Goal: Entertainment & Leisure: Consume media (video, audio)

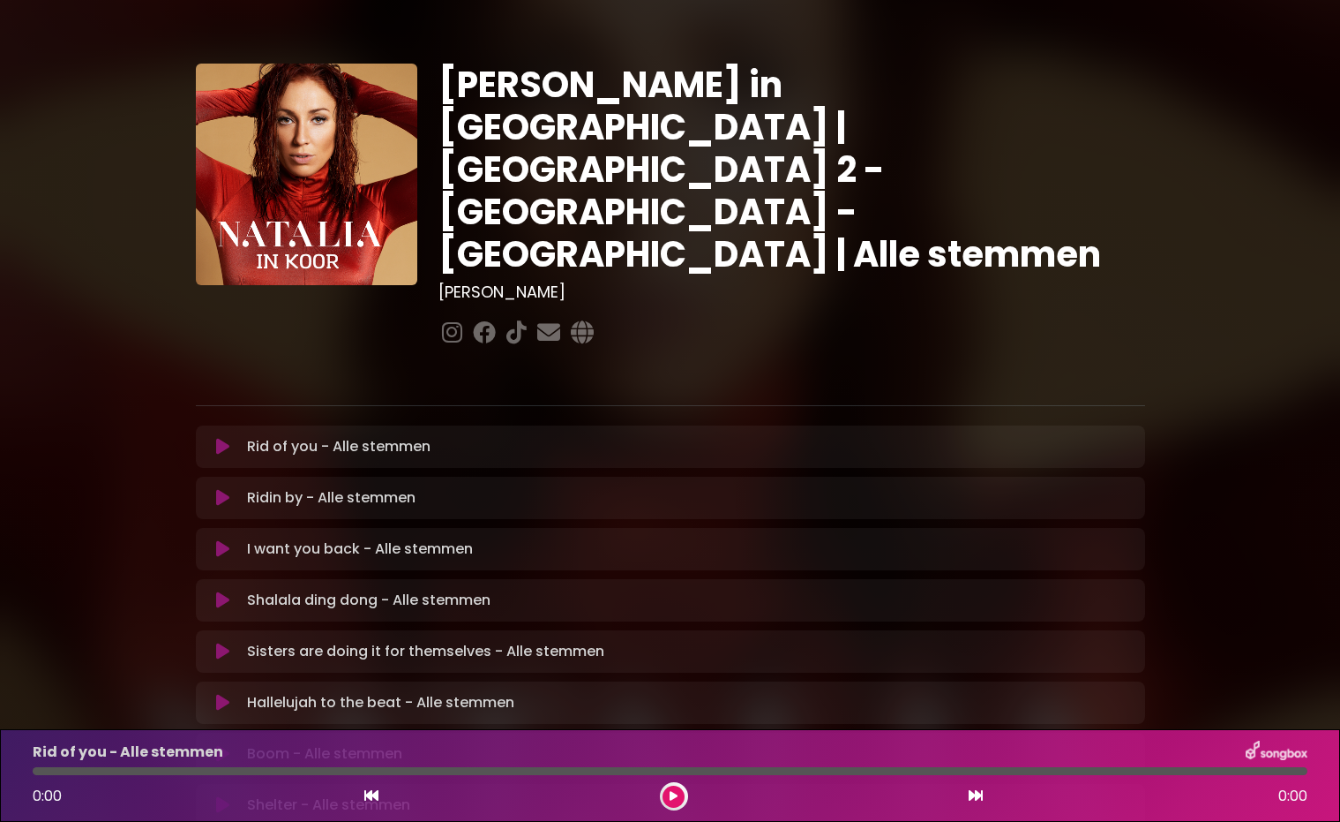
click at [221, 438] on icon at bounding box center [222, 447] width 13 height 18
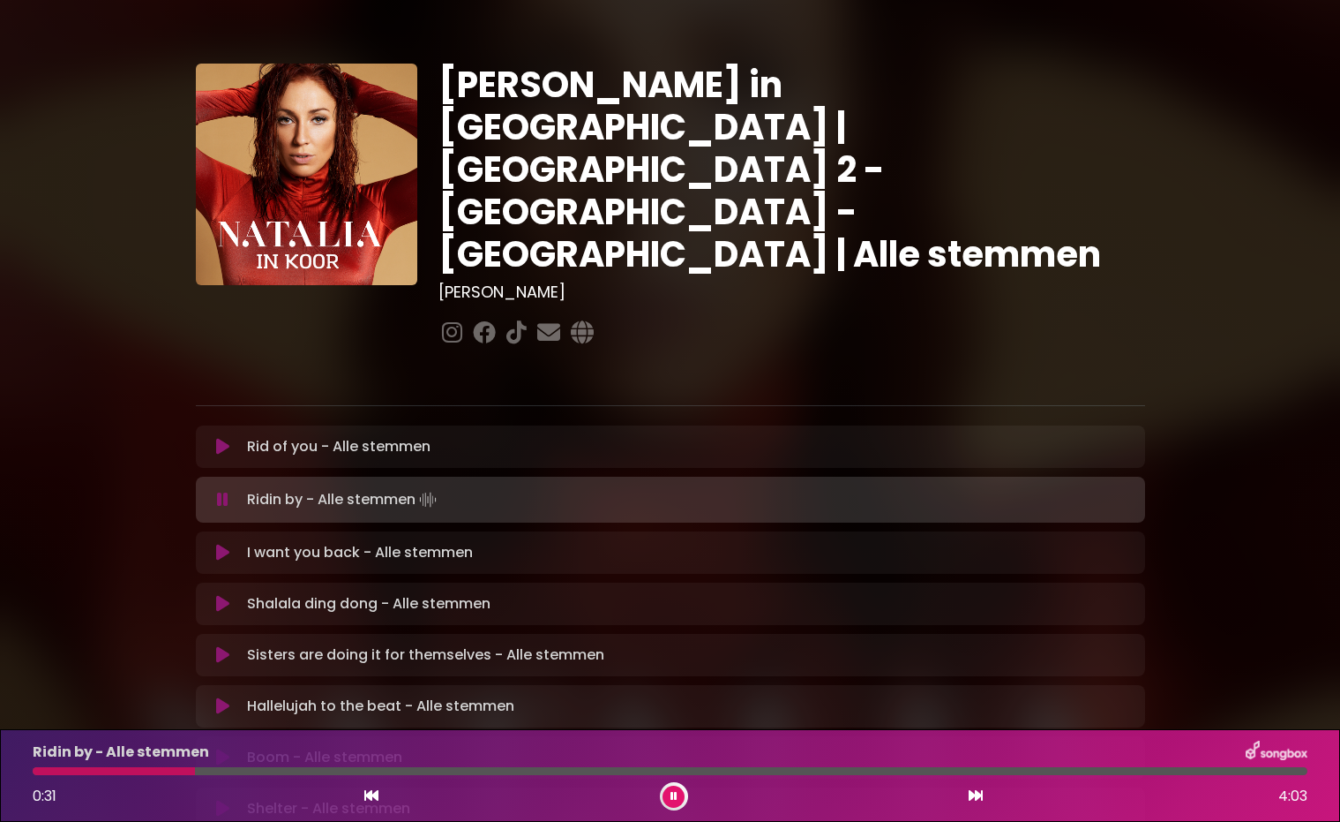
click at [196, 771] on div at bounding box center [670, 771] width 1275 height 8
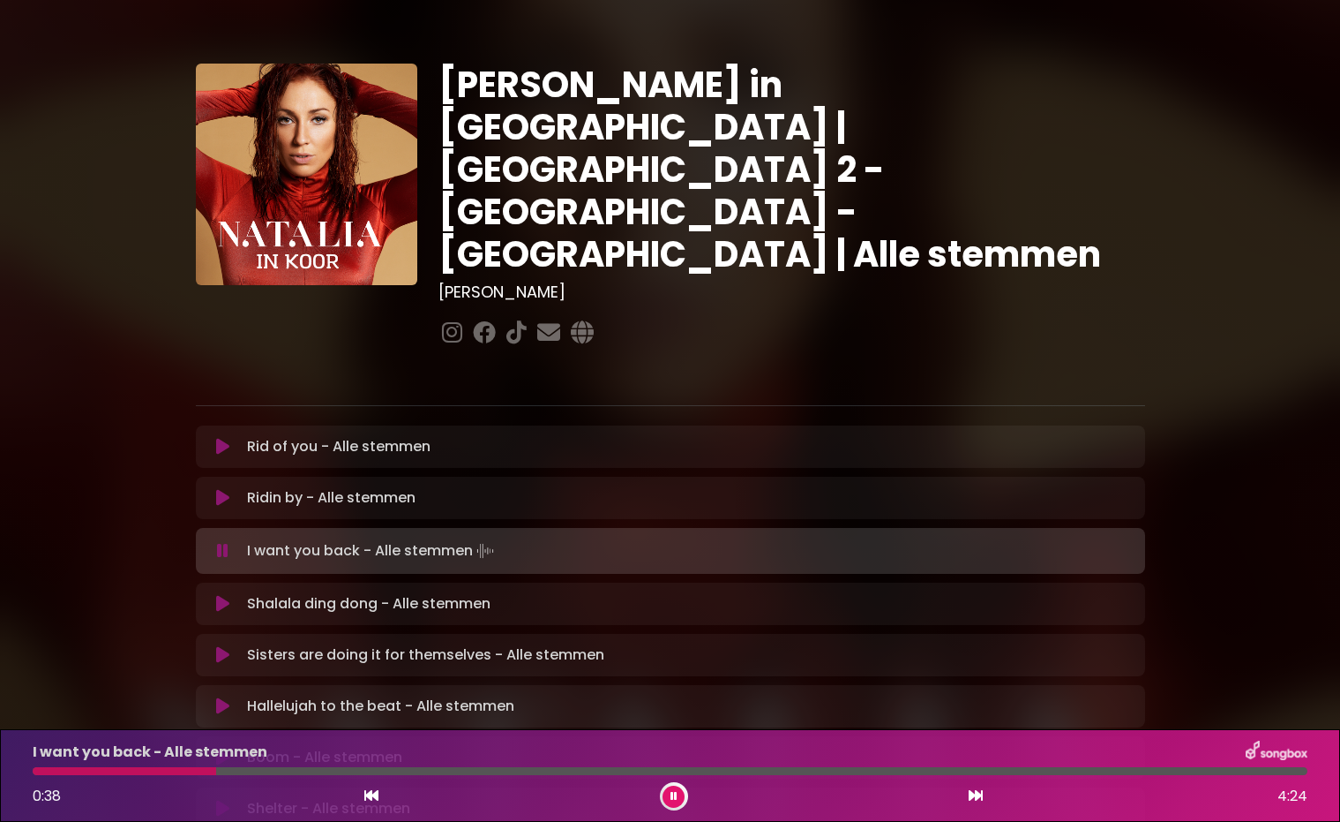
click at [216, 772] on div at bounding box center [670, 771] width 1275 height 8
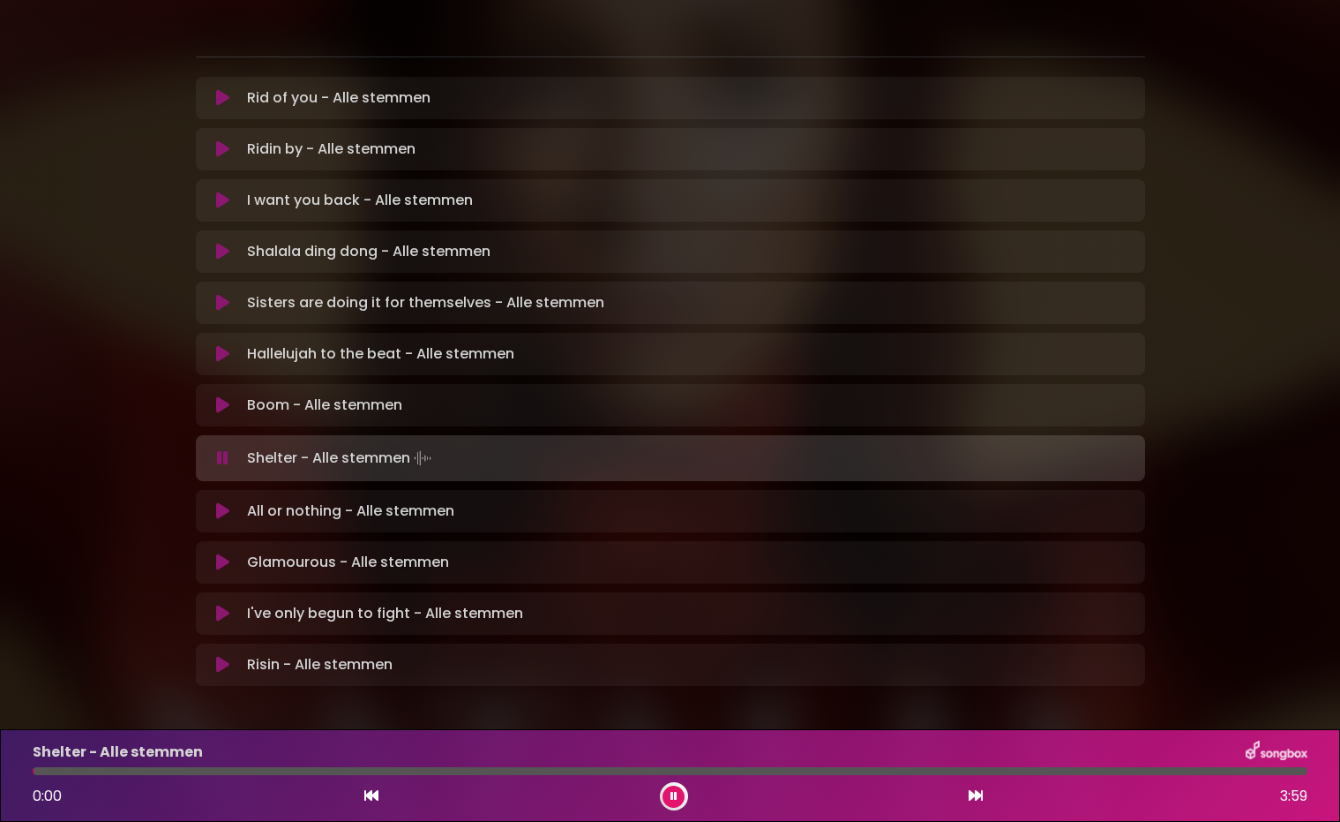
click at [124, 772] on div at bounding box center [670, 771] width 1275 height 8
click at [152, 771] on div at bounding box center [670, 771] width 1275 height 8
click at [195, 770] on div at bounding box center [670, 771] width 1275 height 8
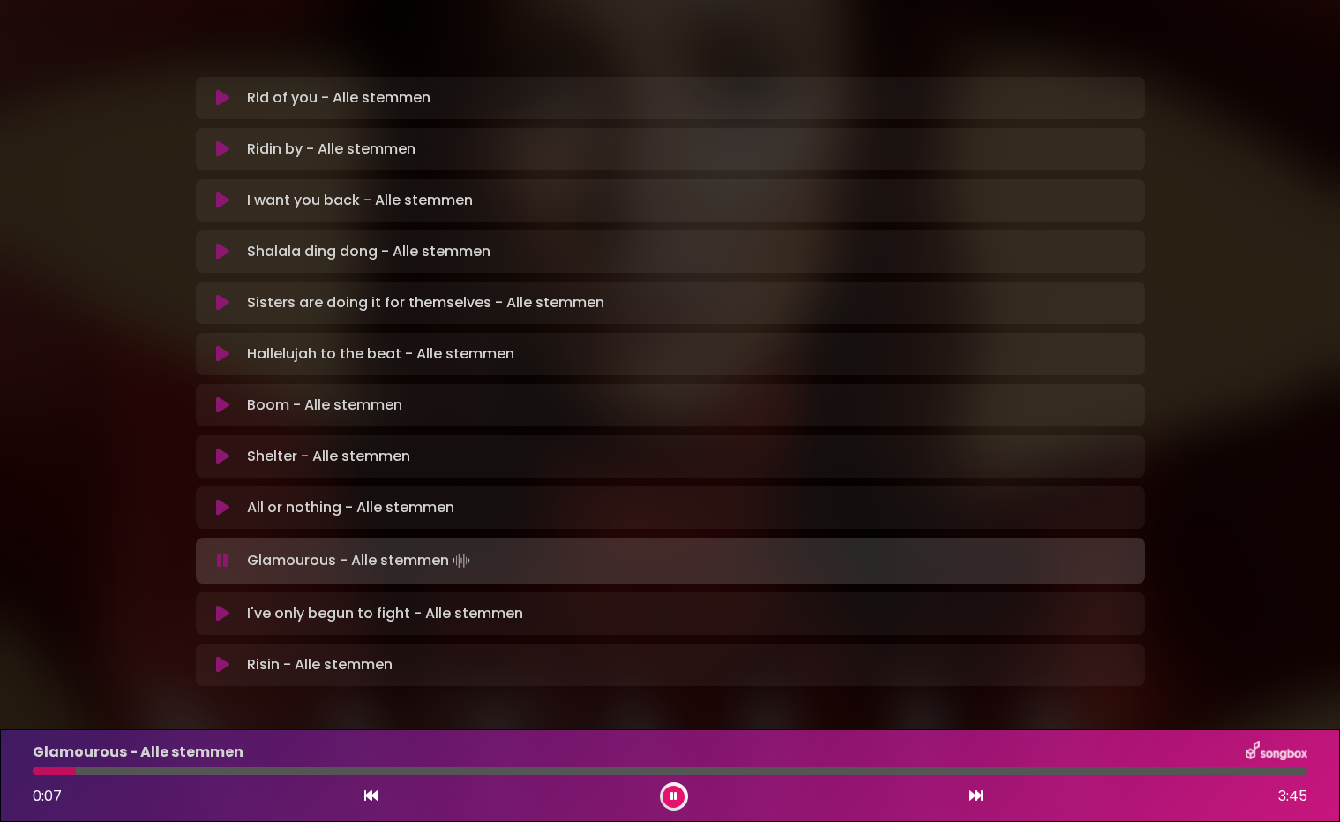
click at [152, 773] on div at bounding box center [670, 771] width 1275 height 8
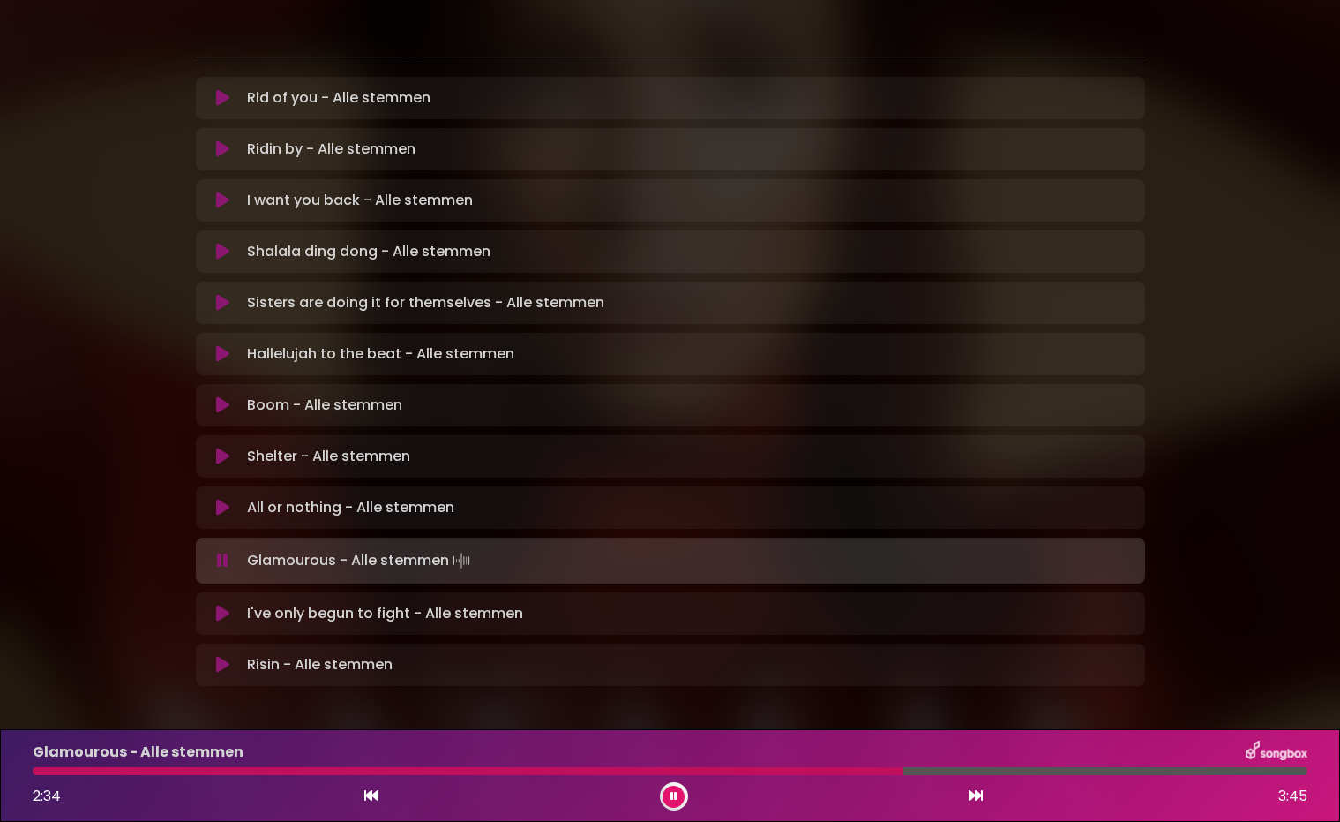
click at [1062, 773] on div at bounding box center [670, 771] width 1275 height 8
click at [221, 604] on icon at bounding box center [222, 613] width 13 height 18
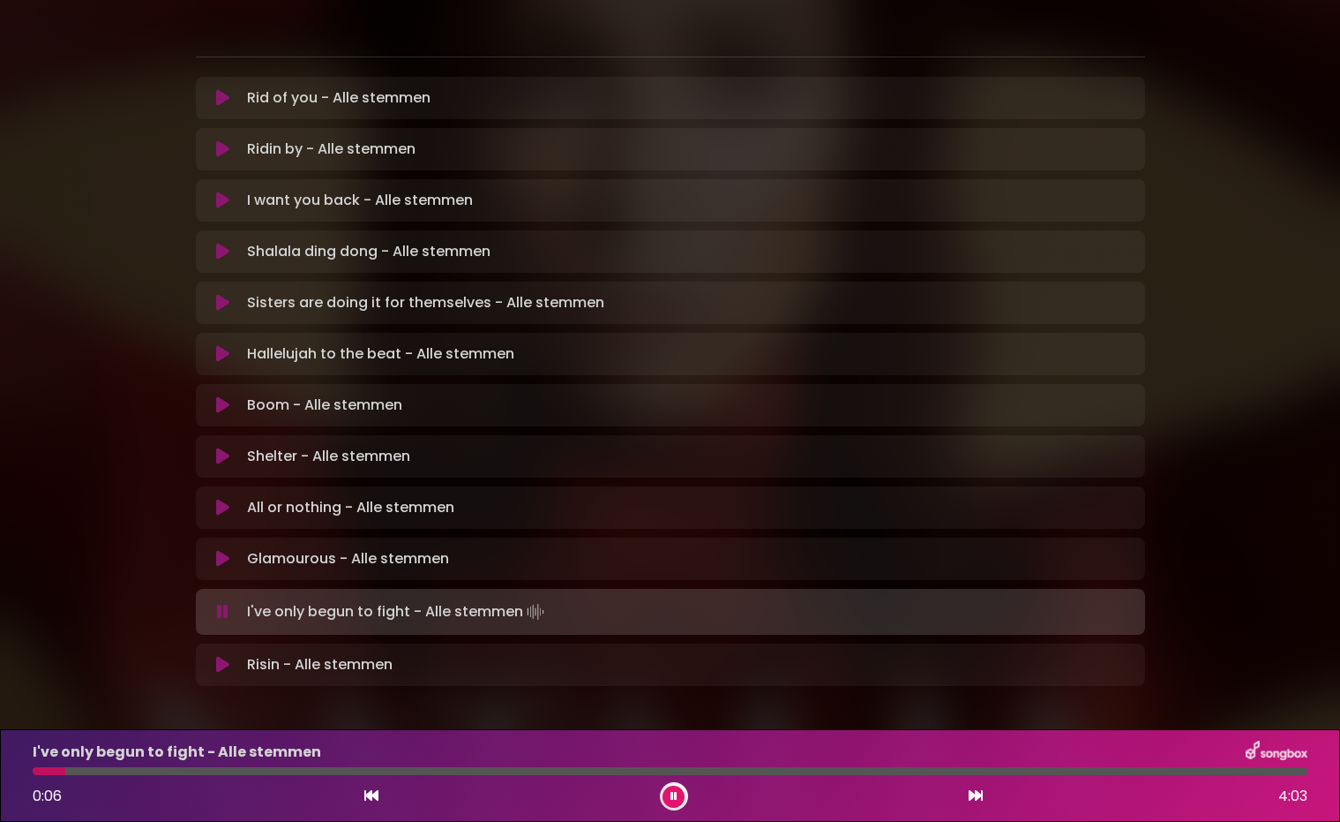
click at [173, 771] on div at bounding box center [670, 771] width 1275 height 8
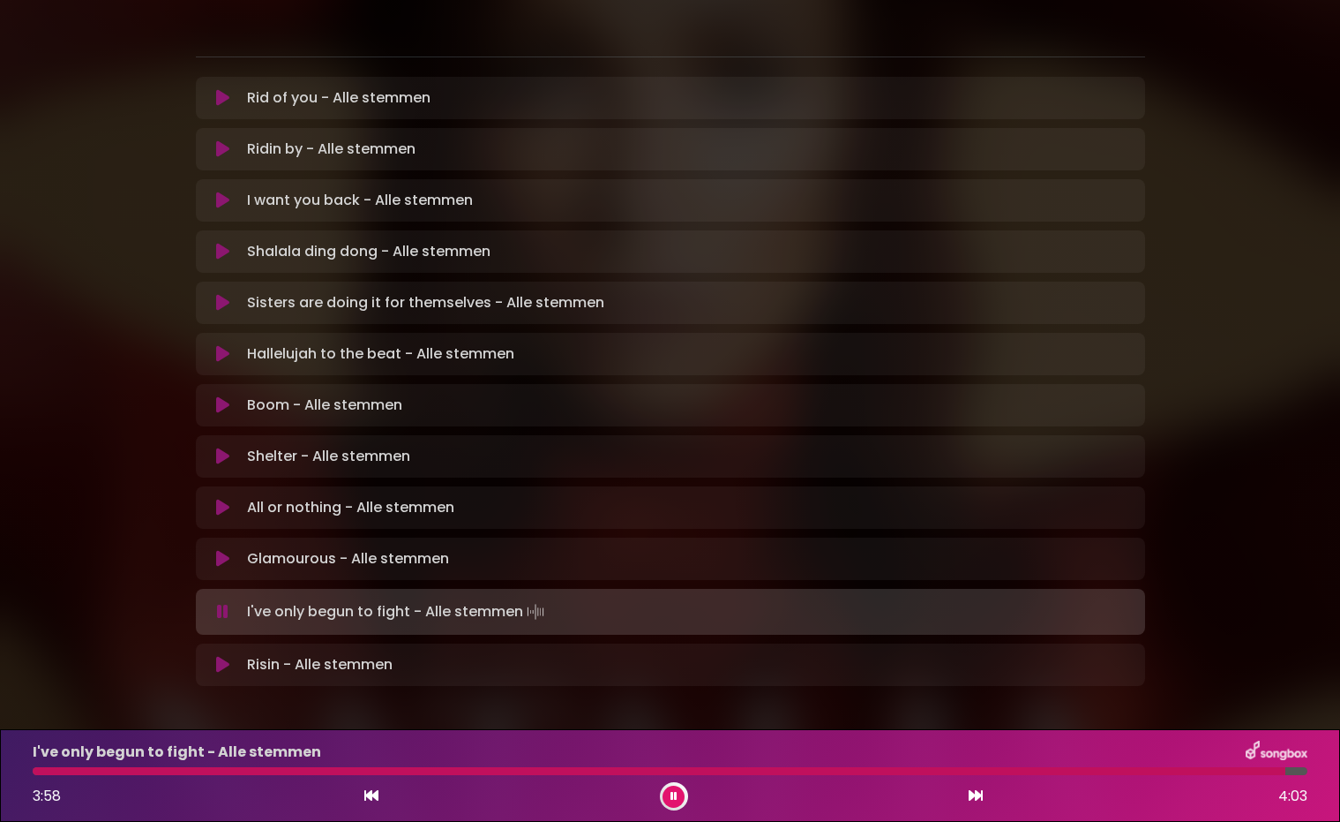
click at [973, 771] on div at bounding box center [659, 771] width 1253 height 8
click at [1023, 772] on div at bounding box center [670, 771] width 1275 height 8
click at [226, 656] on icon at bounding box center [222, 665] width 13 height 18
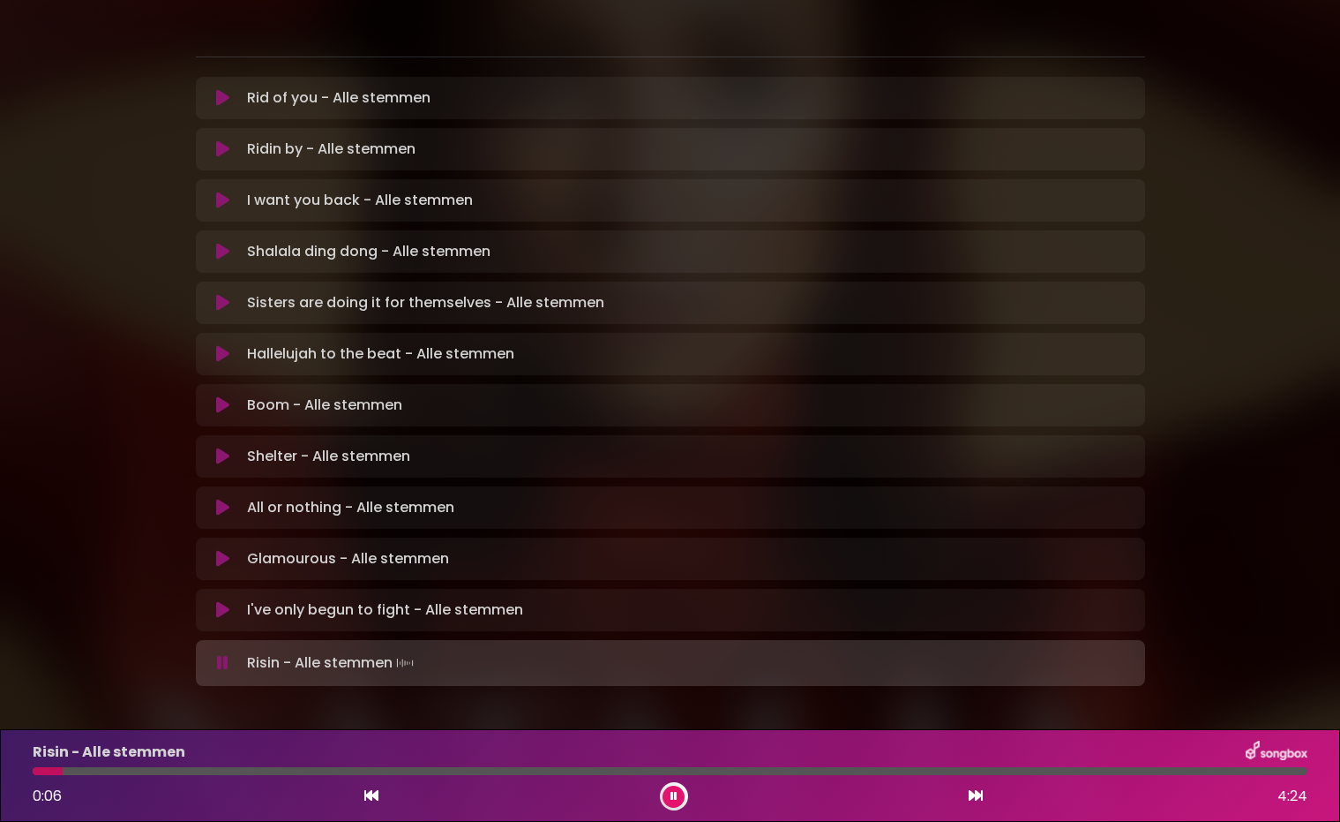
click at [309, 772] on div at bounding box center [670, 771] width 1275 height 8
click at [329, 772] on div at bounding box center [199, 771] width 333 height 8
click at [322, 771] on div at bounding box center [230, 771] width 394 height 8
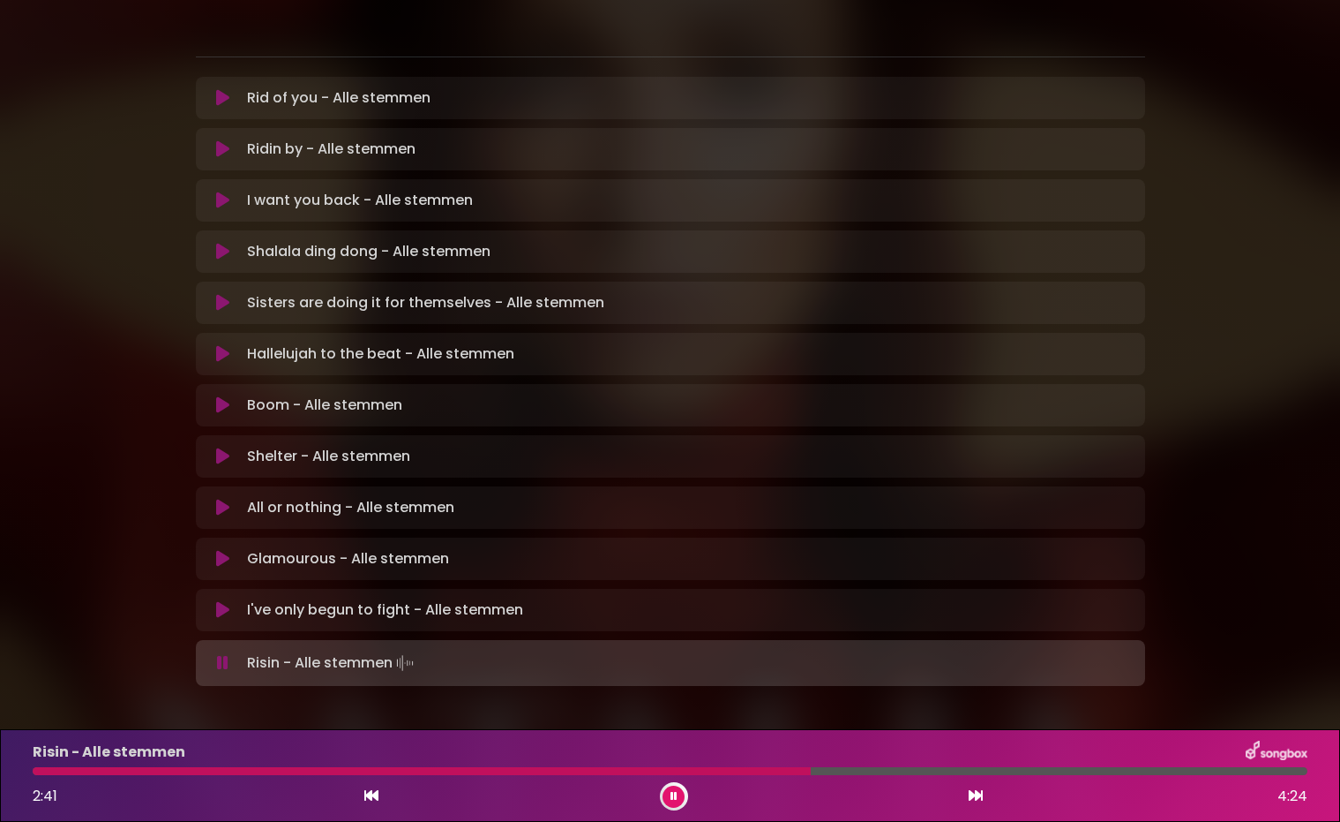
click at [934, 770] on div at bounding box center [670, 771] width 1275 height 8
